Goal: Task Accomplishment & Management: Manage account settings

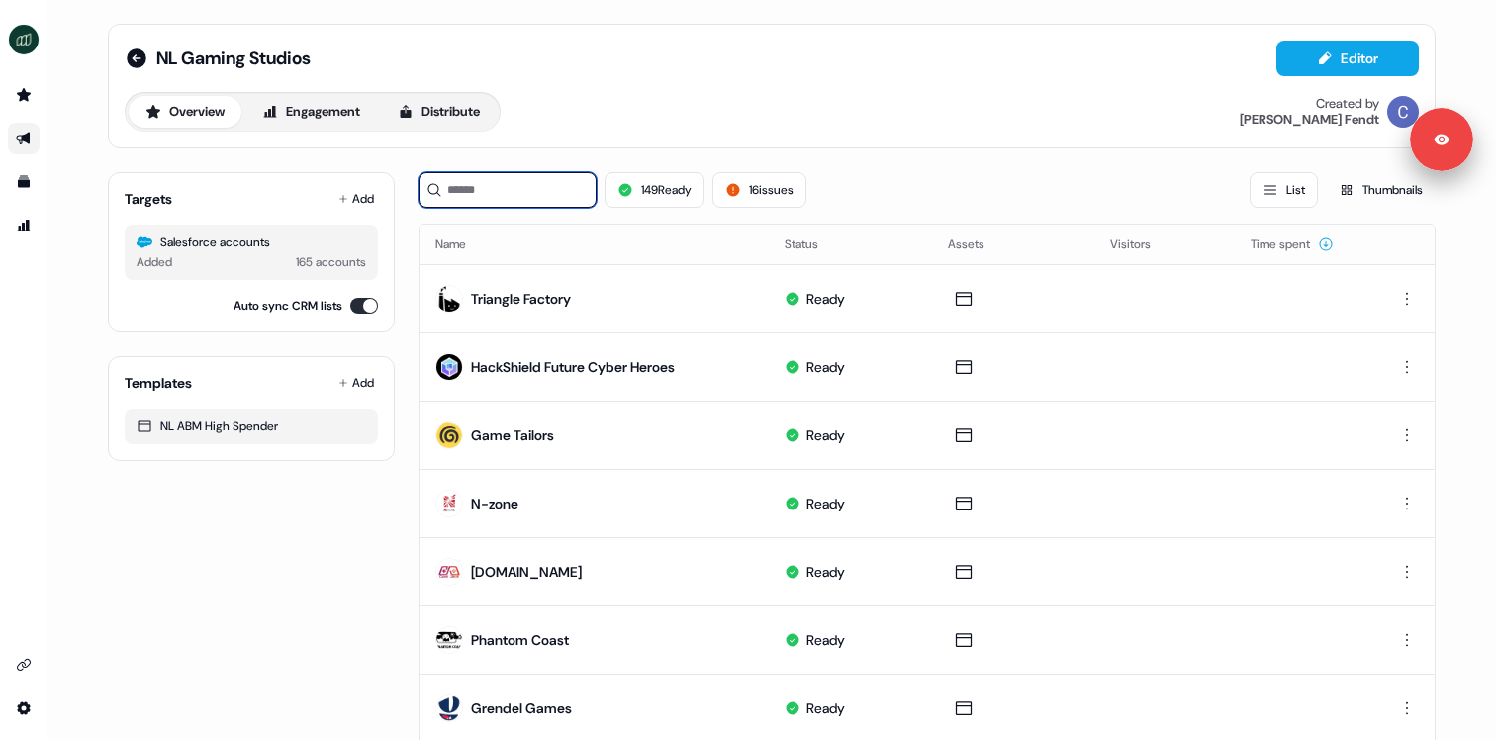
click at [554, 193] on input at bounding box center [507, 190] width 178 height 36
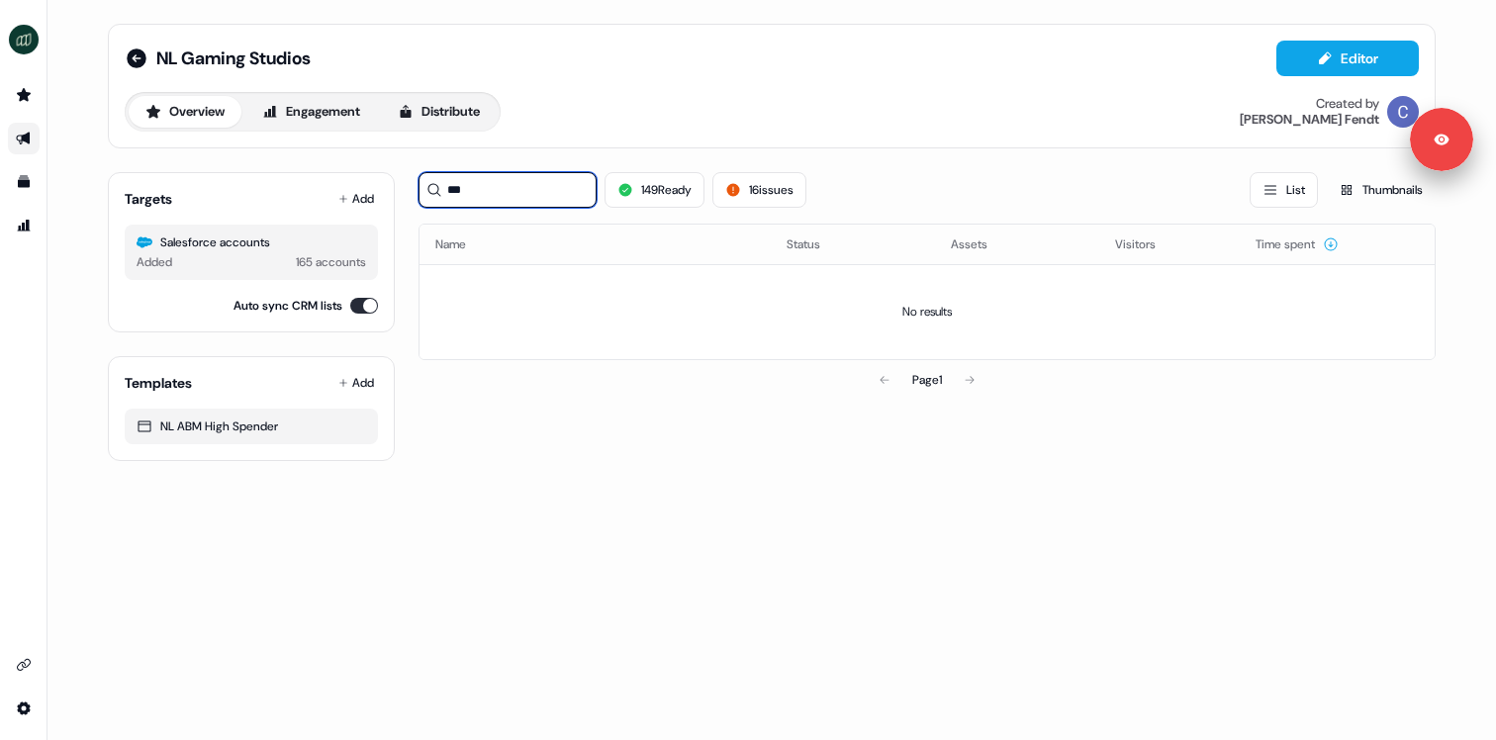
type input "****"
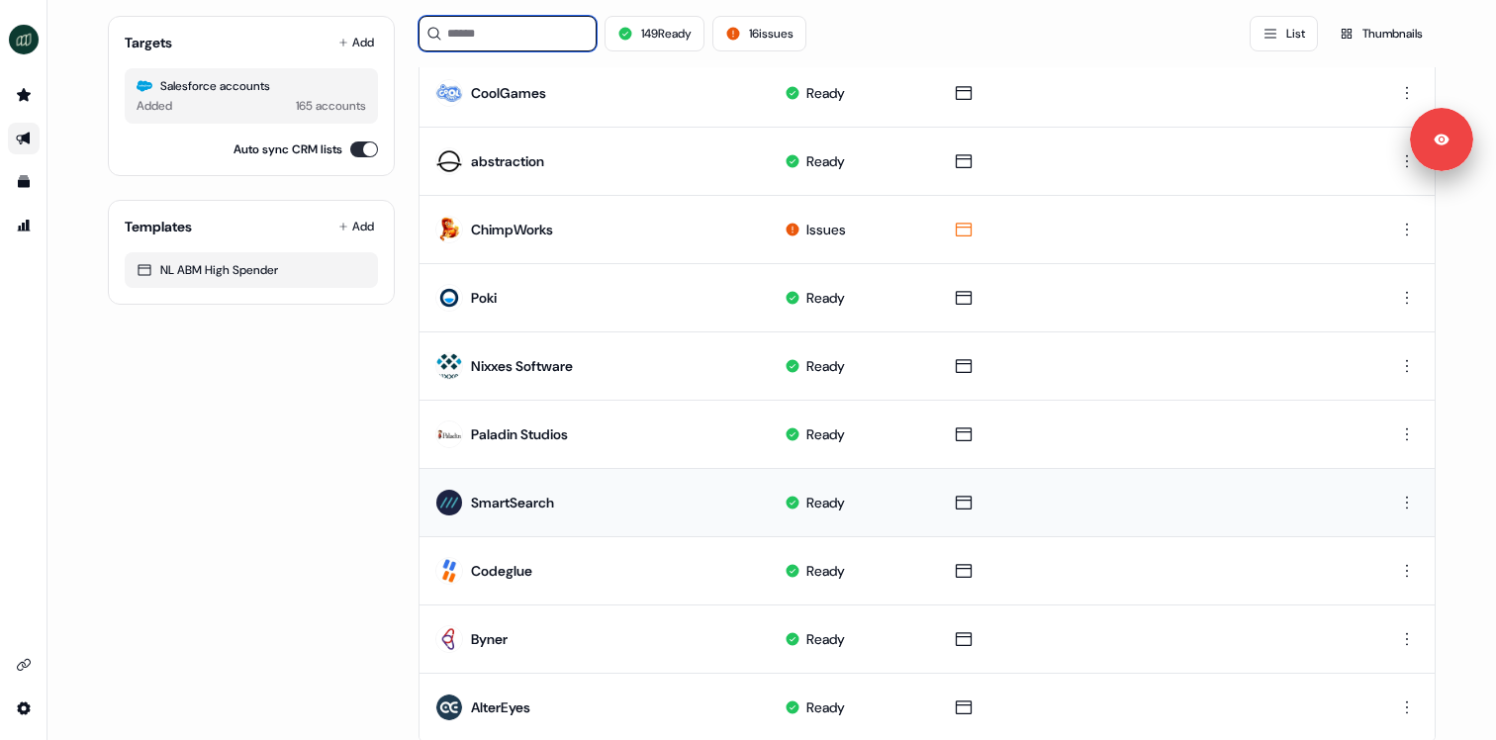
scroll to position [953, 0]
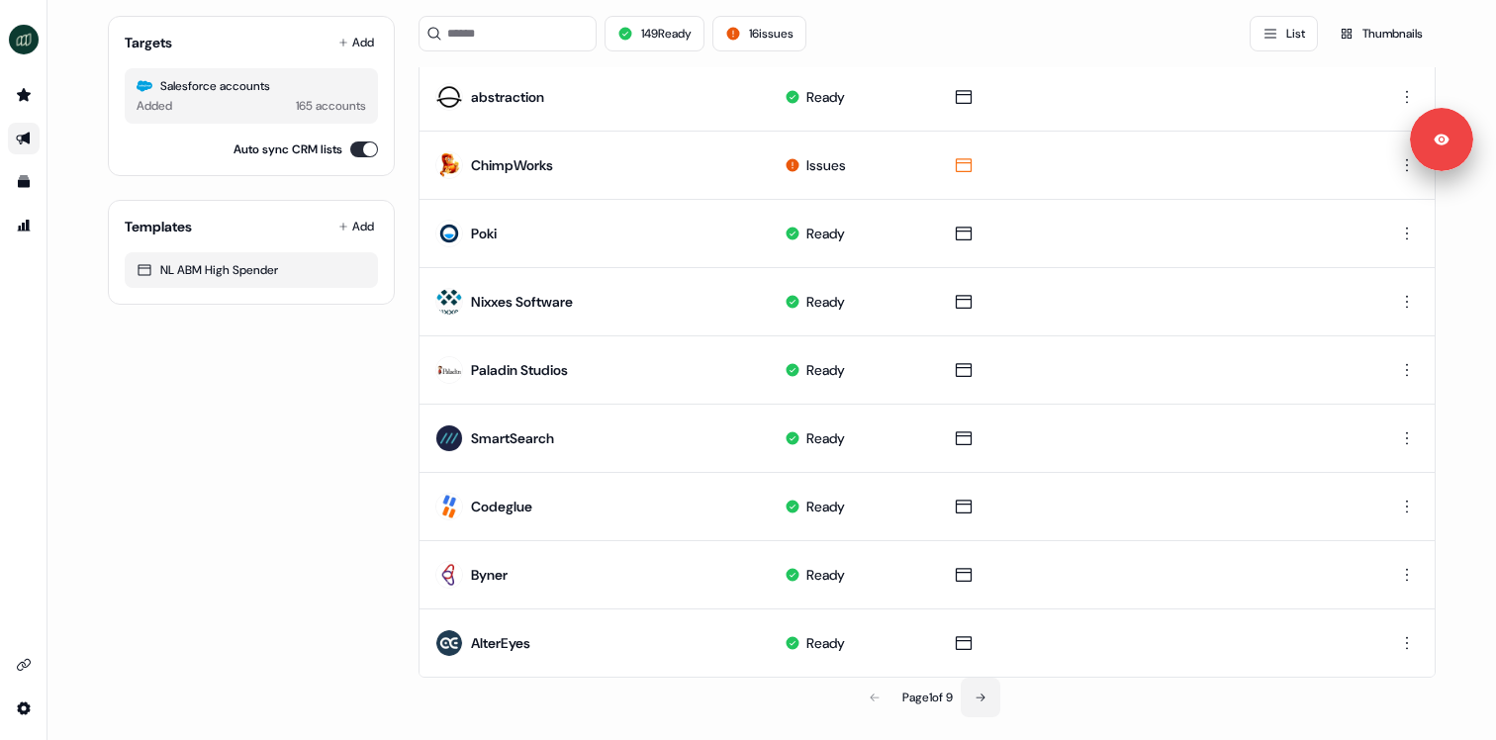
click at [978, 696] on icon at bounding box center [979, 697] width 9 height 8
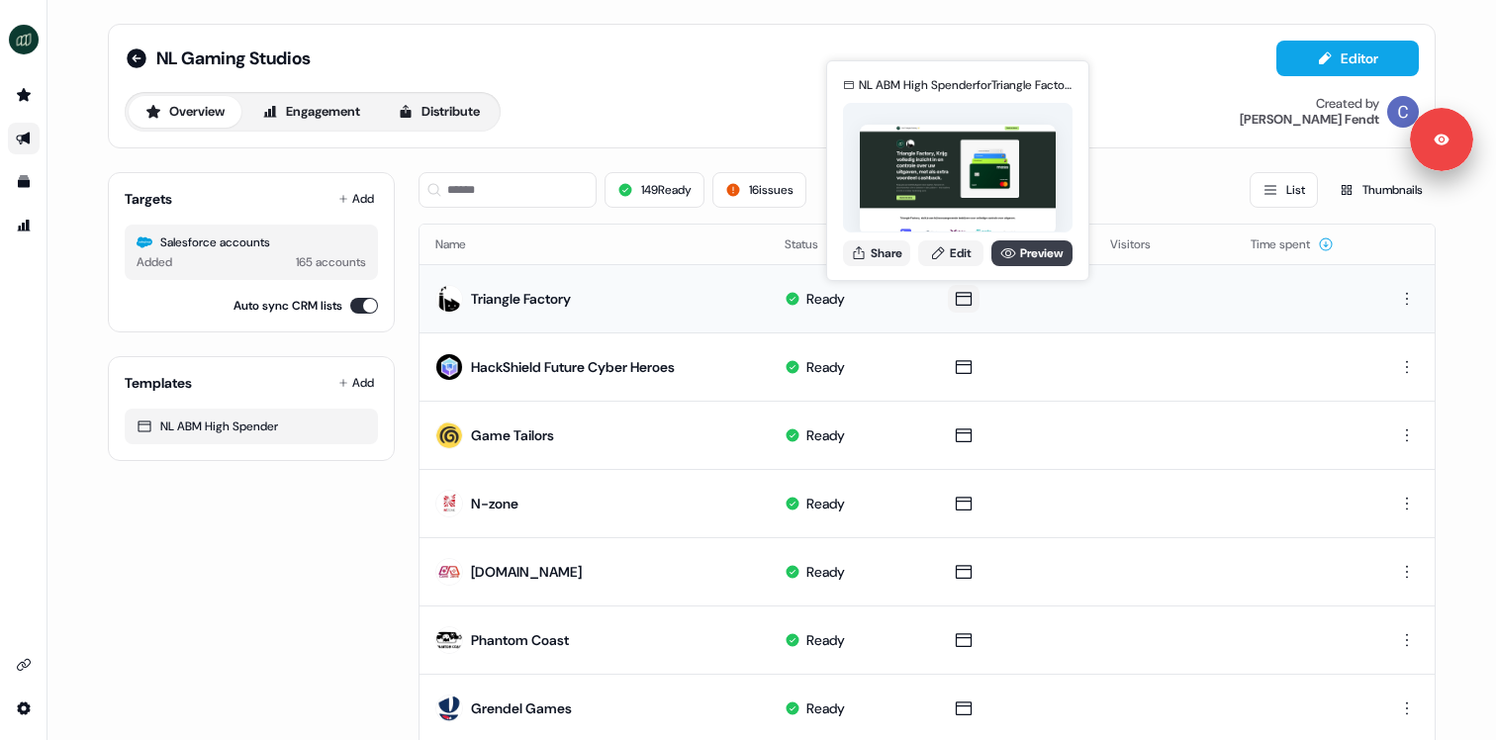
click at [1015, 258] on link "Preview" at bounding box center [1031, 253] width 81 height 26
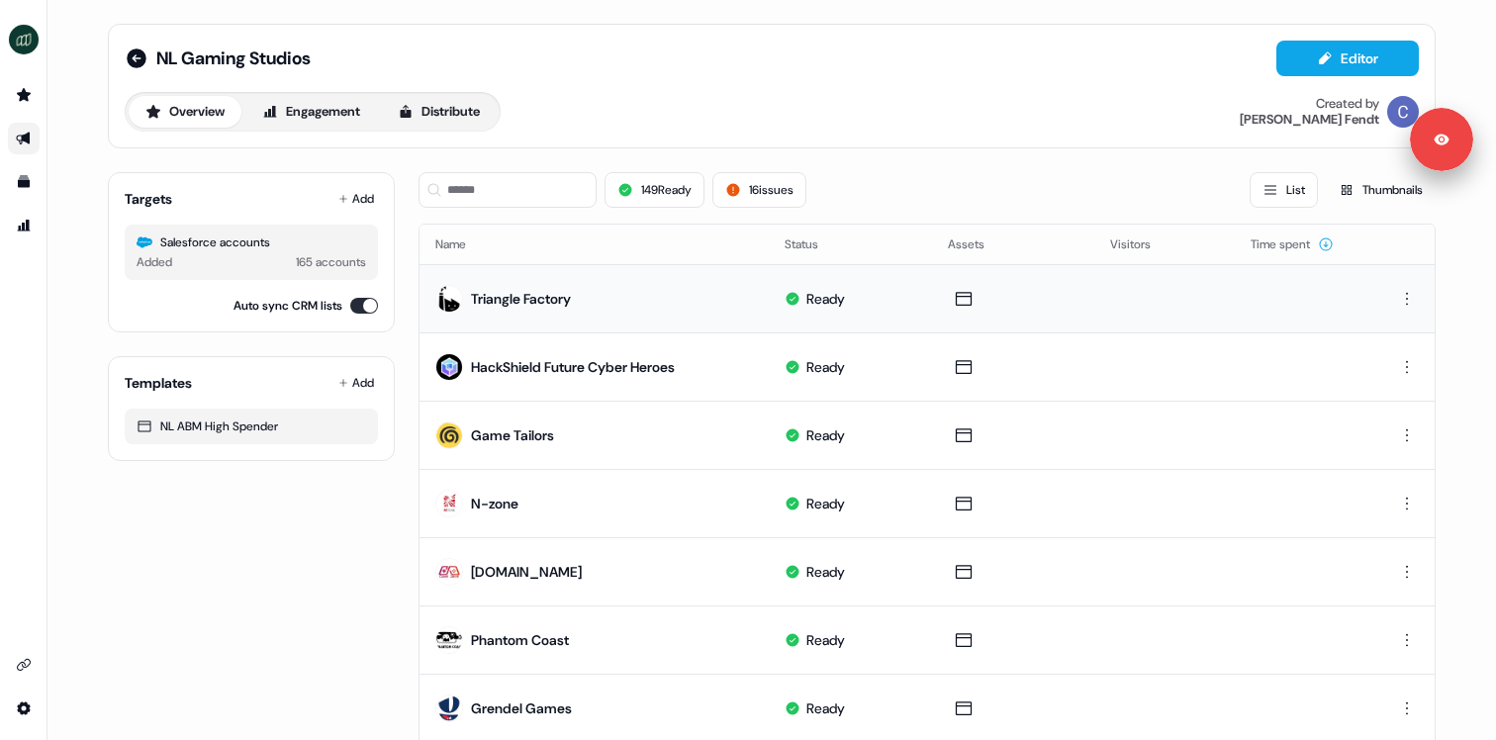
click at [682, 112] on div "Overview Engagement Distribute Created by Catherine Fendt" at bounding box center [772, 112] width 1294 height 40
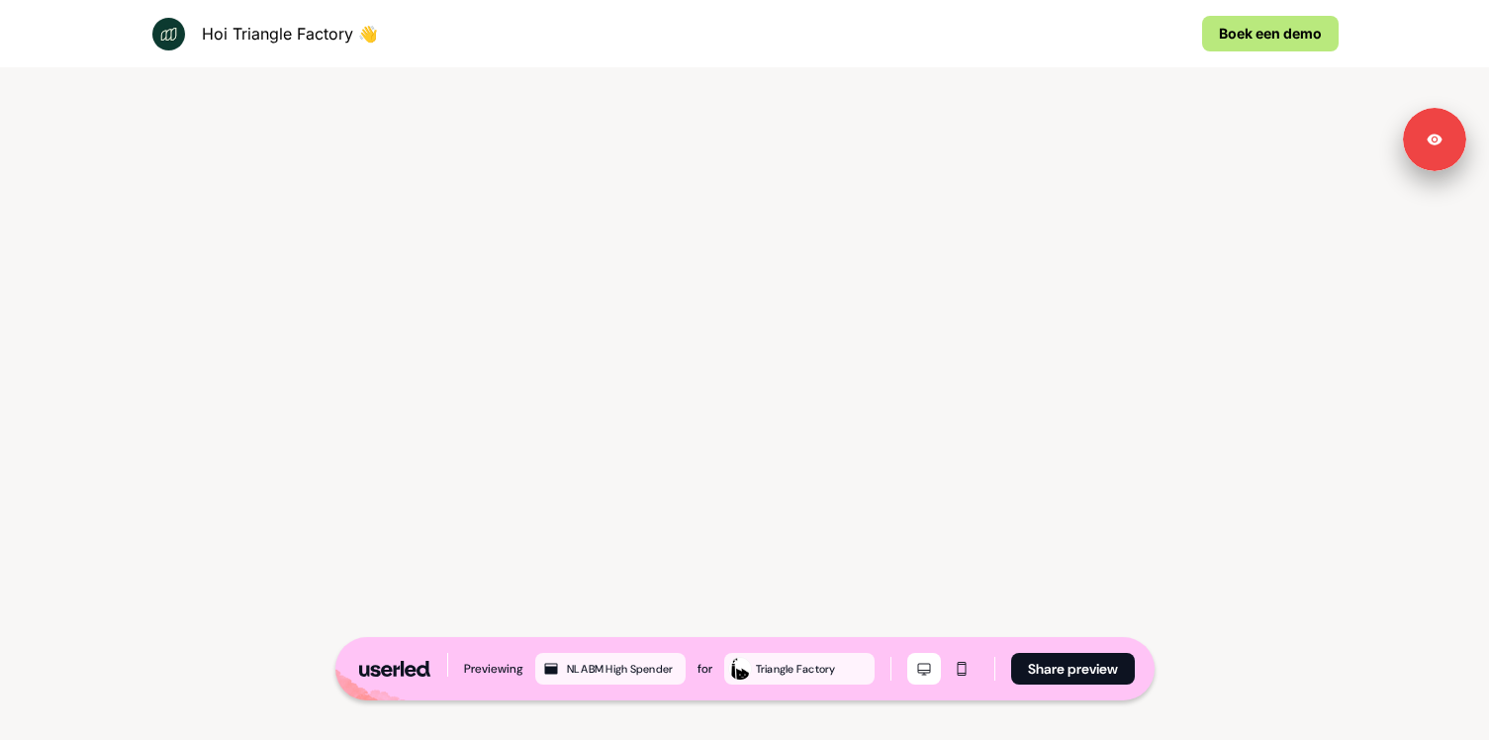
scroll to position [3795, 0]
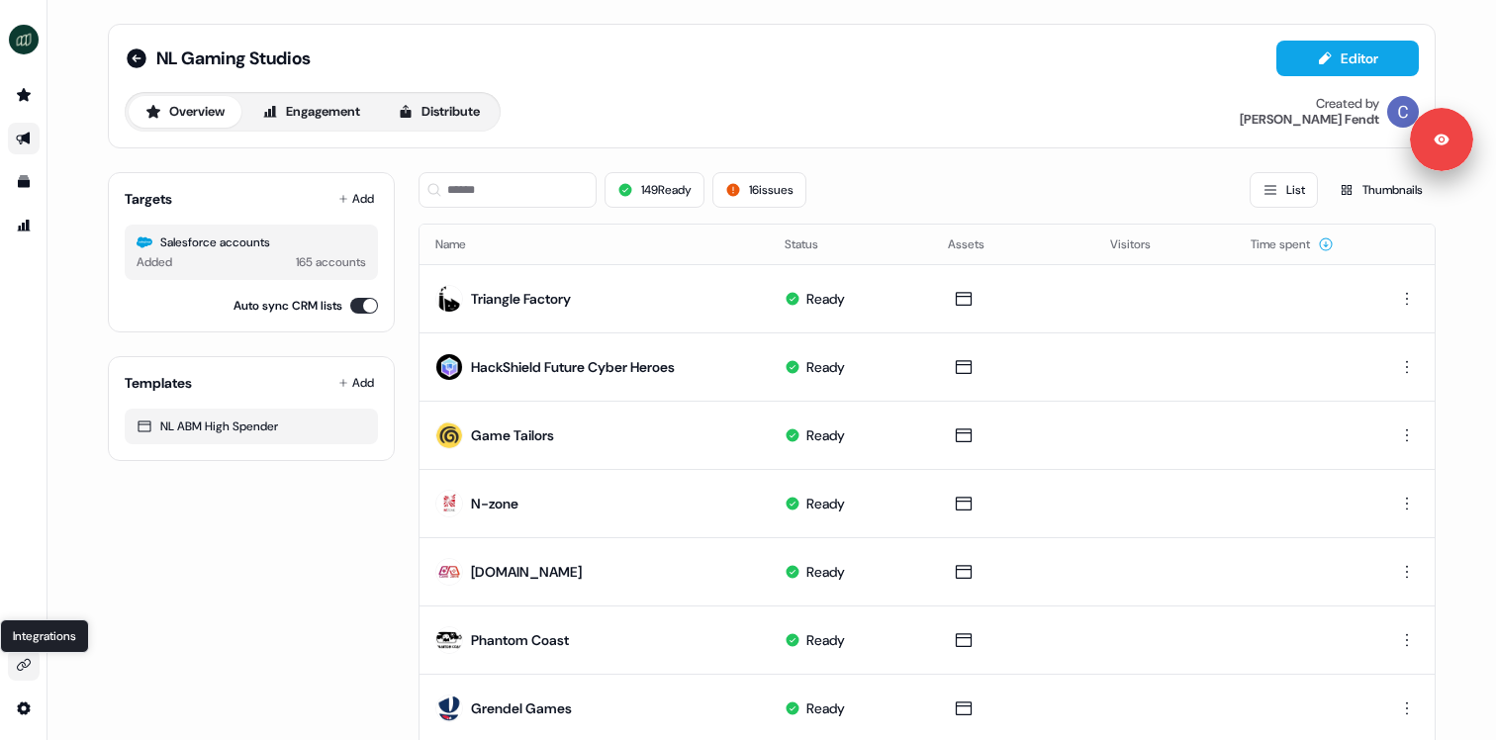
click at [29, 659] on icon "Go to integrations" at bounding box center [24, 665] width 16 height 16
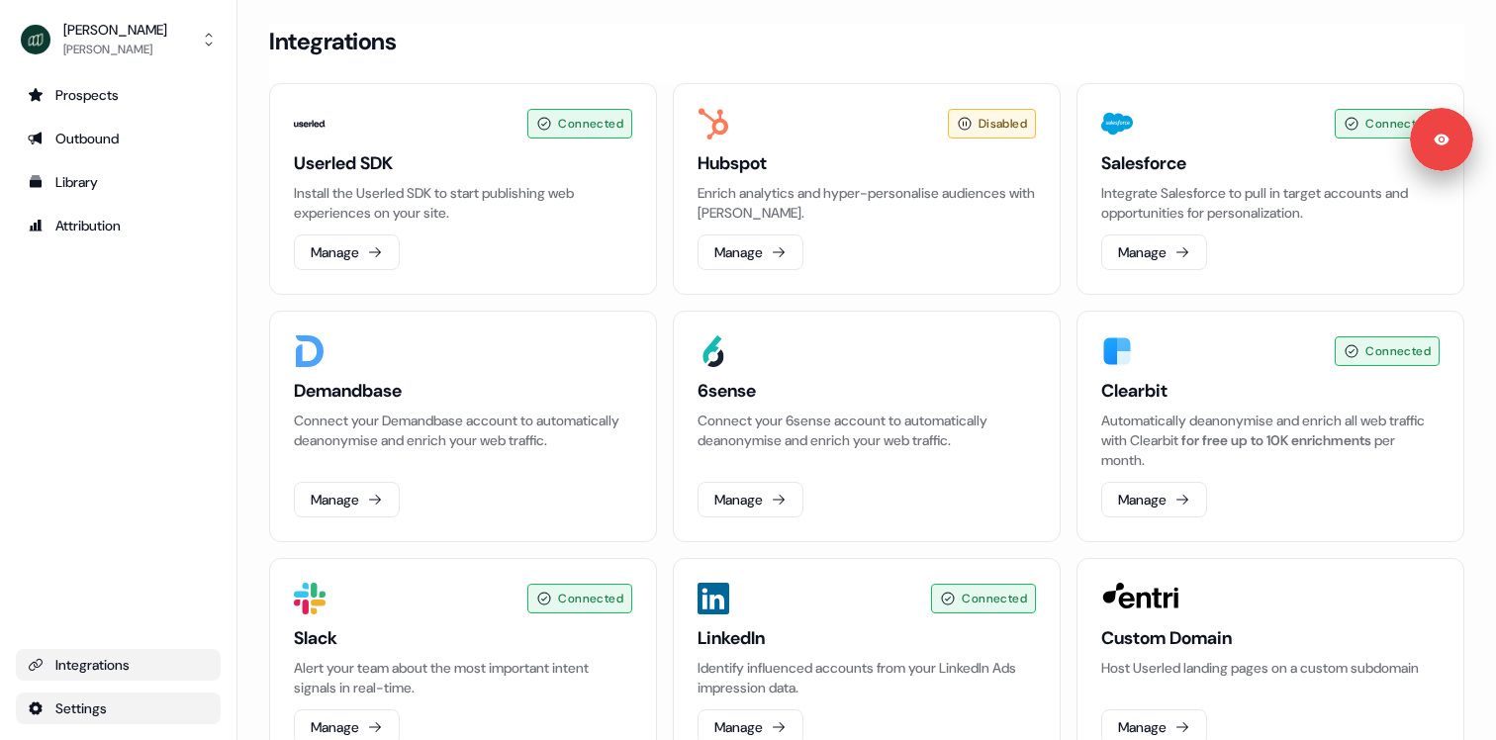
click at [61, 700] on html "For the best experience switch devices to a bigger screen. Go to Userled.io Mos…" at bounding box center [748, 370] width 1496 height 740
click at [100, 606] on html "For the best experience switch devices to a bigger screen. Go to Userled.io Mos…" at bounding box center [748, 370] width 1496 height 740
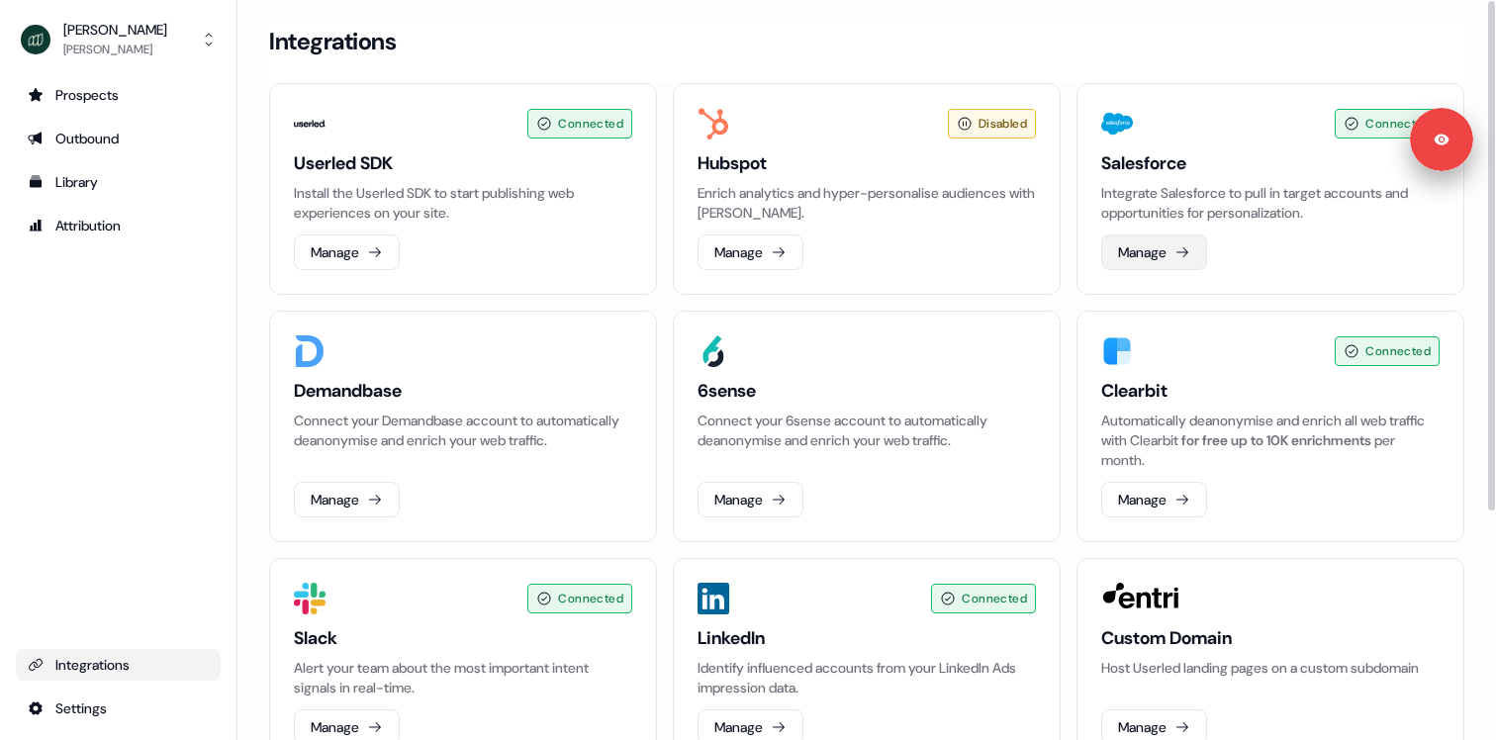
click at [1134, 248] on button "Manage" at bounding box center [1154, 252] width 106 height 36
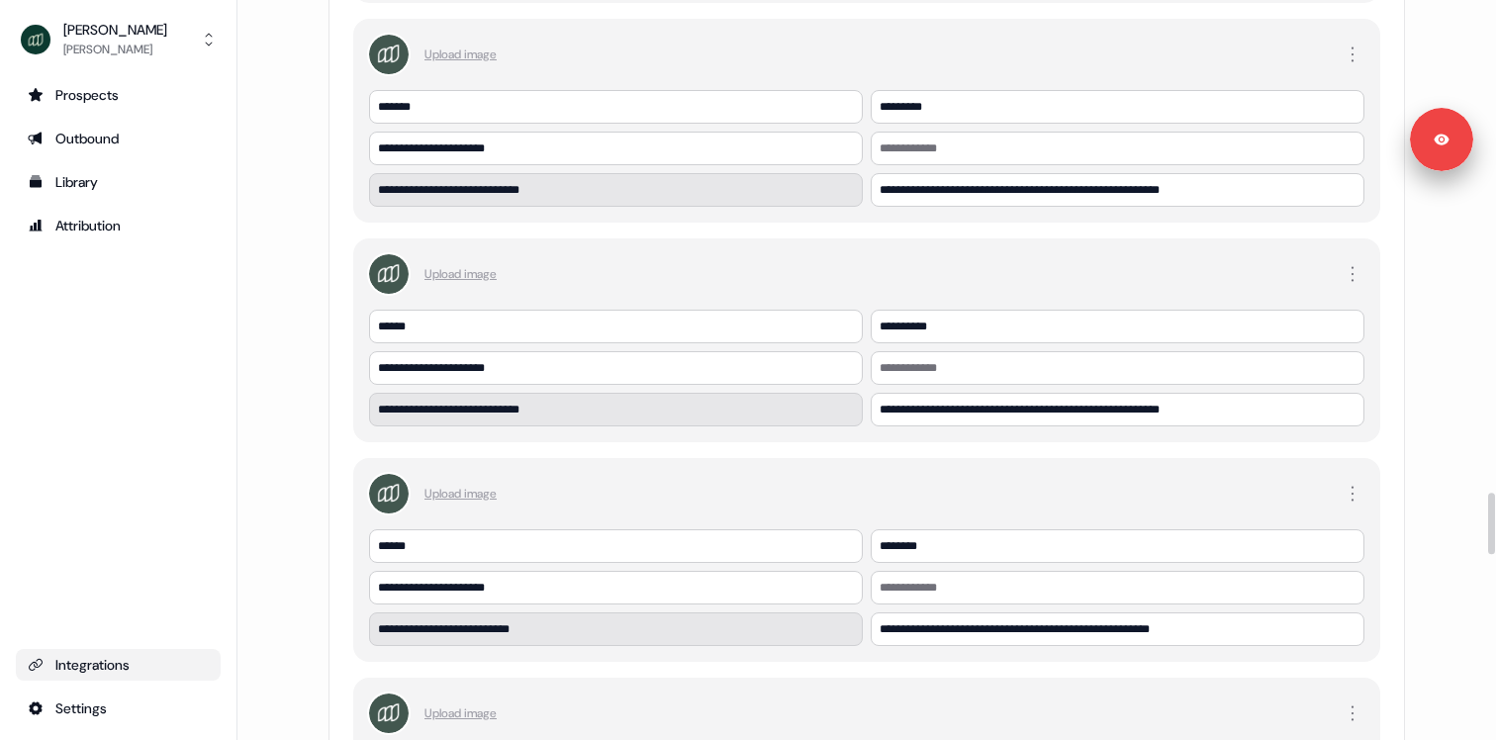
scroll to position [5981, 0]
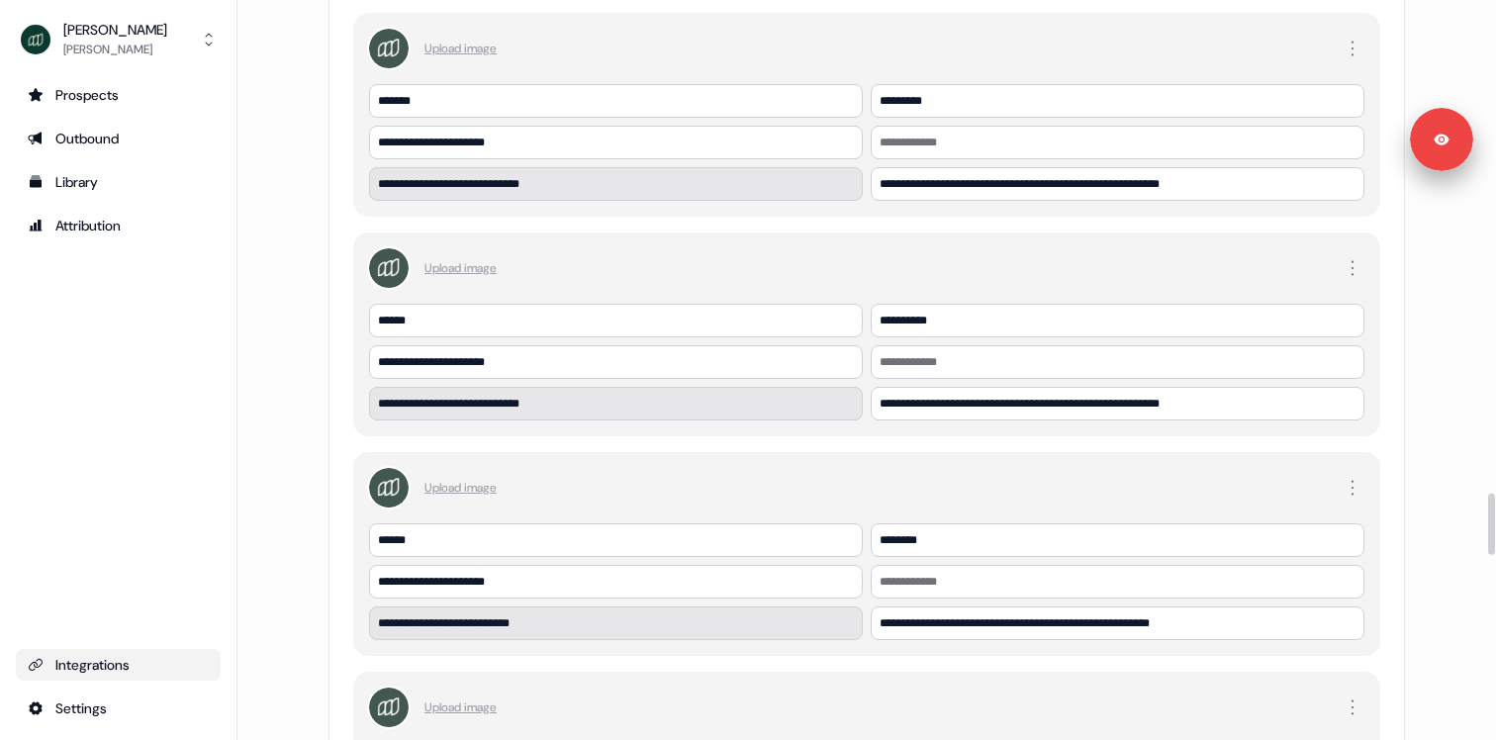
click at [780, 48] on div "Upload image" at bounding box center [866, 49] width 995 height 40
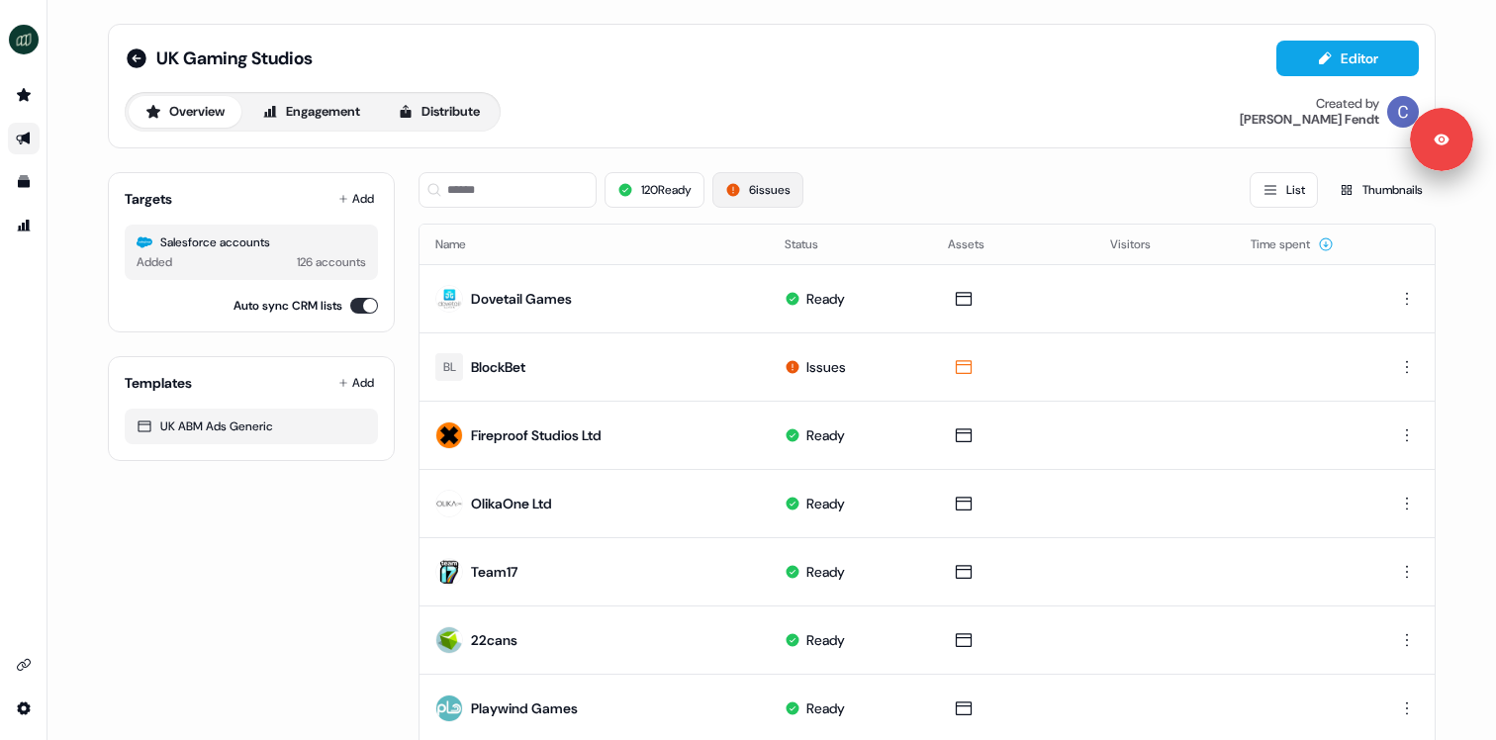
click at [752, 175] on button "6 issues" at bounding box center [757, 190] width 91 height 36
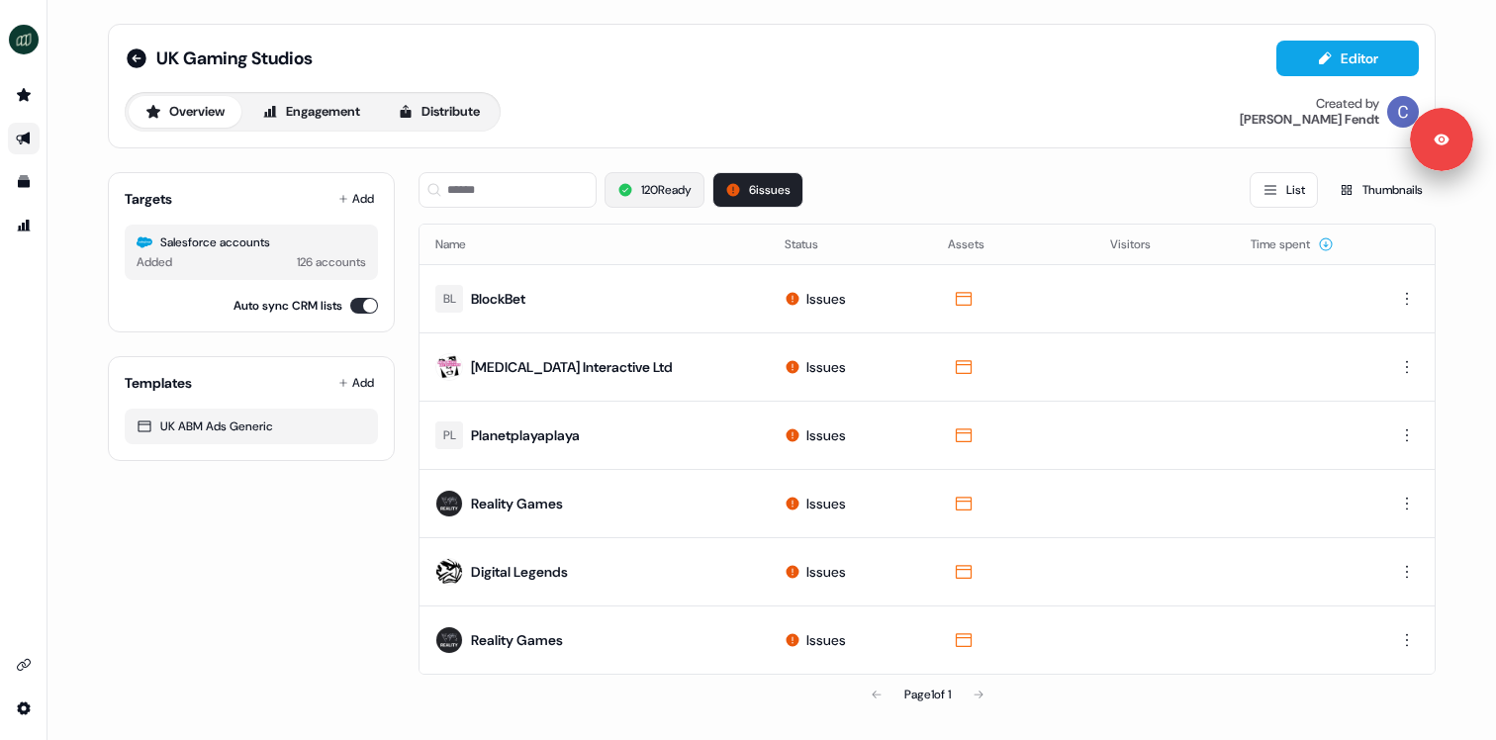
click at [663, 186] on button "120 Ready" at bounding box center [654, 190] width 100 height 36
